Goal: Information Seeking & Learning: Check status

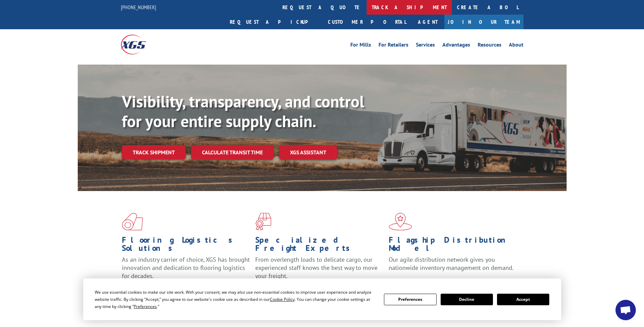
click at [367, 7] on link "track a shipment" at bounding box center [409, 7] width 85 height 15
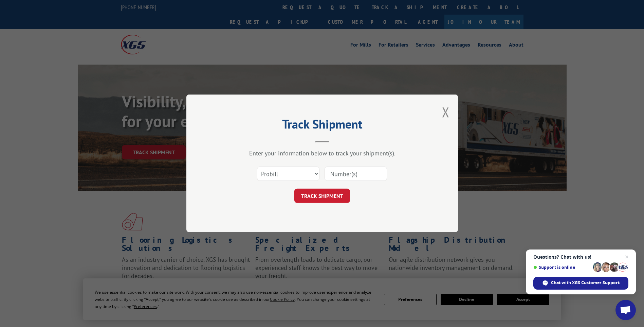
click at [341, 173] on input at bounding box center [356, 174] width 62 height 14
type input "uap0055247050"
click at [326, 197] on button "TRACK SHIPMENT" at bounding box center [322, 196] width 56 height 14
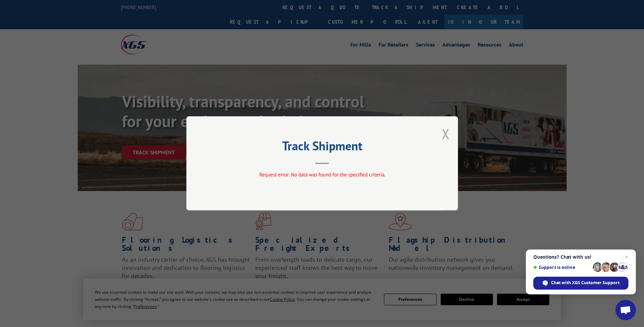
click at [444, 134] on button "Close modal" at bounding box center [445, 134] width 7 height 18
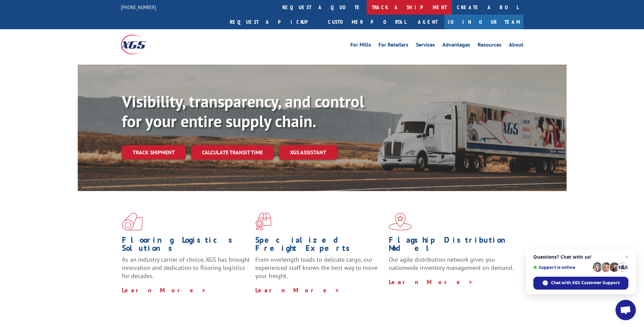
click at [367, 7] on link "track a shipment" at bounding box center [409, 7] width 85 height 15
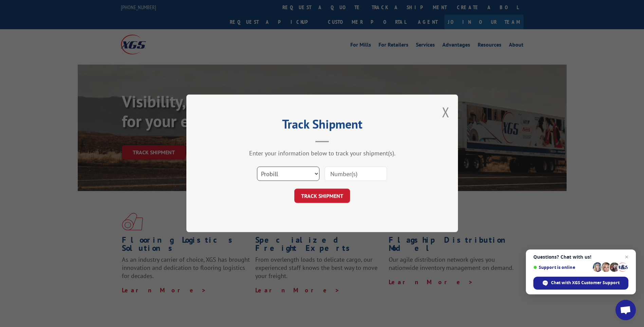
click at [314, 172] on select "Select category... Probill BOL PO" at bounding box center [288, 174] width 62 height 14
select select "bol"
click at [257, 167] on select "Select category... Probill BOL PO" at bounding box center [288, 174] width 62 height 14
click at [343, 175] on input at bounding box center [356, 174] width 62 height 14
type input "uap0055247050"
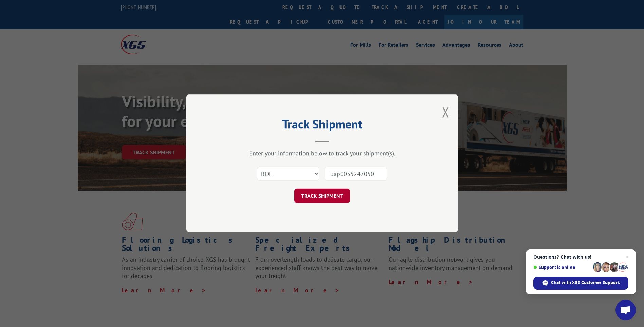
click at [316, 193] on button "TRACK SHIPMENT" at bounding box center [322, 196] width 56 height 14
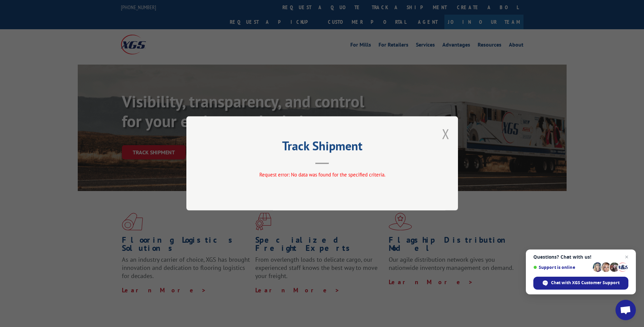
click at [446, 134] on button "Close modal" at bounding box center [445, 134] width 7 height 18
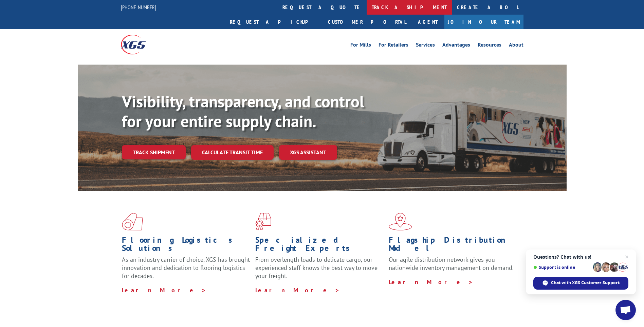
click at [367, 7] on link "track a shipment" at bounding box center [409, 7] width 85 height 15
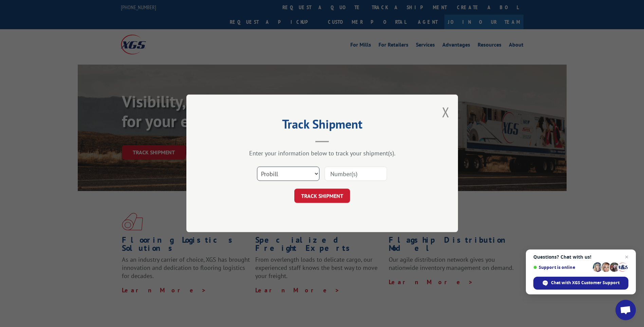
click at [289, 170] on select "Select category... Probill BOL PO" at bounding box center [288, 174] width 62 height 14
select select "po"
click at [257, 167] on select "Select category... Probill BOL PO" at bounding box center [288, 174] width 62 height 14
click at [342, 173] on input at bounding box center [356, 174] width 62 height 14
type input "uap0055247050"
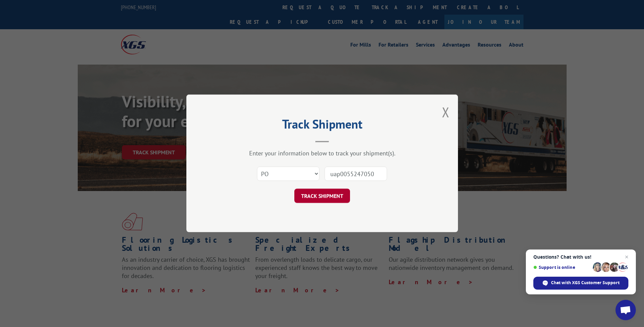
click at [331, 195] on button "TRACK SHIPMENT" at bounding box center [322, 196] width 56 height 14
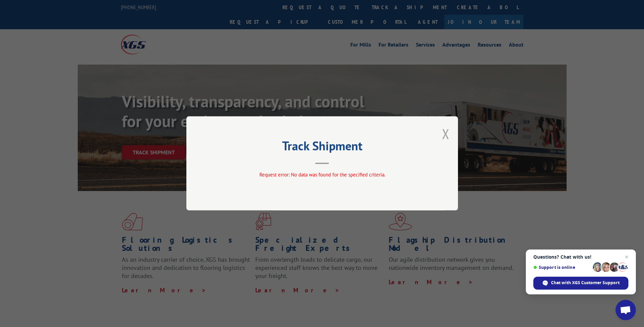
click at [446, 135] on button "Close modal" at bounding box center [445, 134] width 7 height 18
